Goal: Find specific page/section: Locate item on page

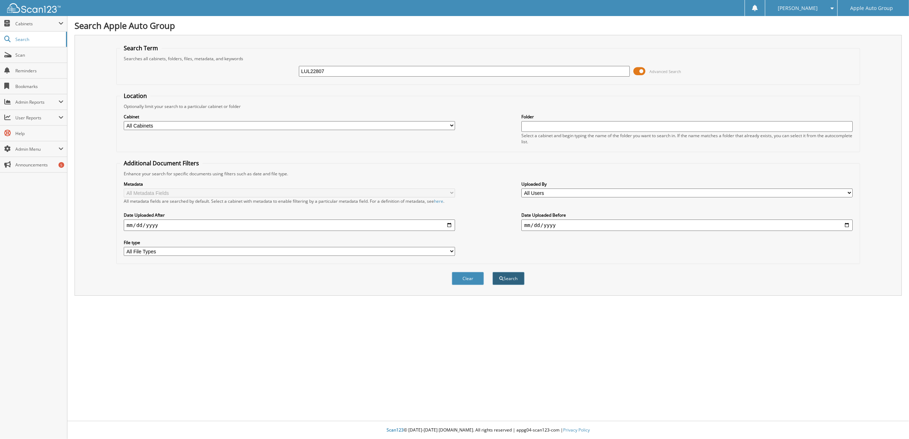
type input "LUL22807"
click at [510, 275] on button "Search" at bounding box center [508, 278] width 32 height 13
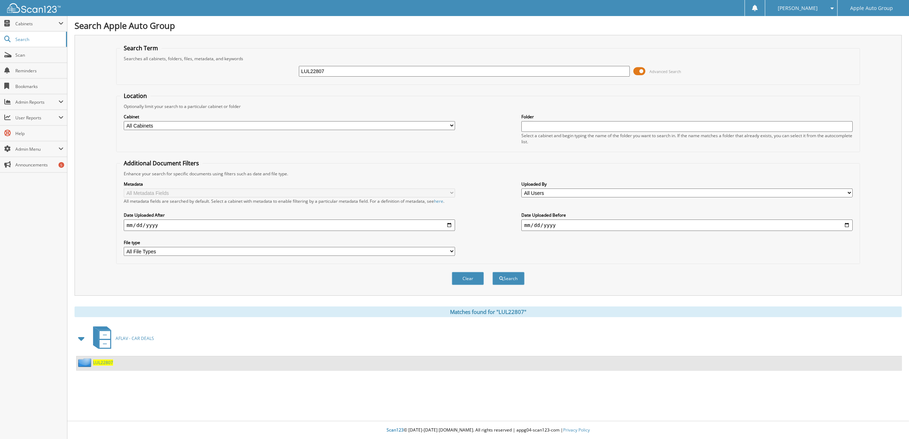
click at [85, 362] on img at bounding box center [85, 362] width 15 height 9
click at [104, 363] on span "LUL22807" at bounding box center [103, 363] width 20 height 6
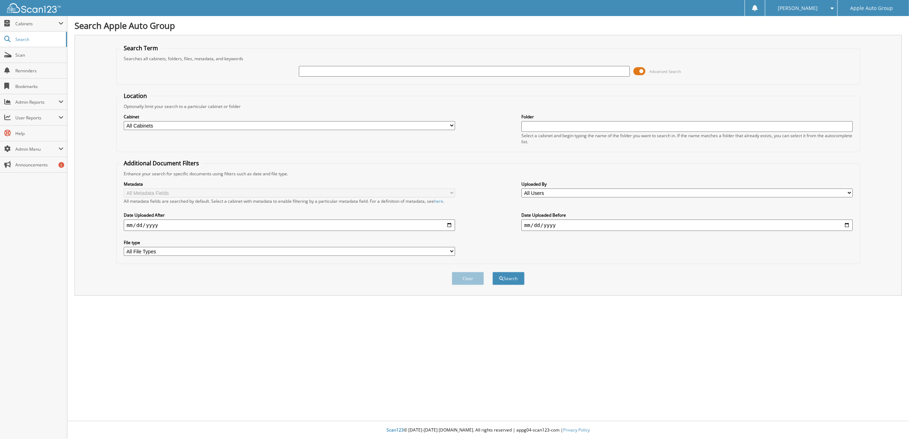
click at [322, 71] on input "text" at bounding box center [464, 71] width 331 height 11
type input "230080"
click at [511, 275] on button "Search" at bounding box center [508, 278] width 32 height 13
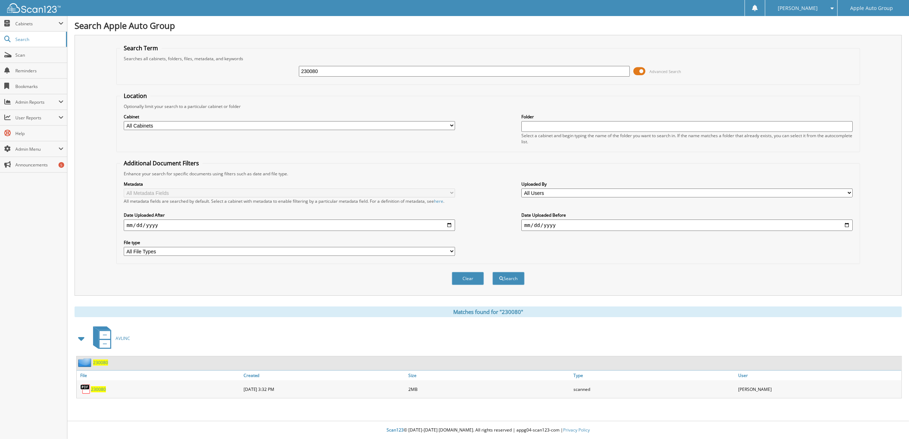
click at [89, 360] on img at bounding box center [85, 362] width 15 height 9
click at [86, 360] on img at bounding box center [85, 362] width 15 height 9
click at [98, 361] on span "230080" at bounding box center [100, 363] width 15 height 6
